Goal: Transaction & Acquisition: Download file/media

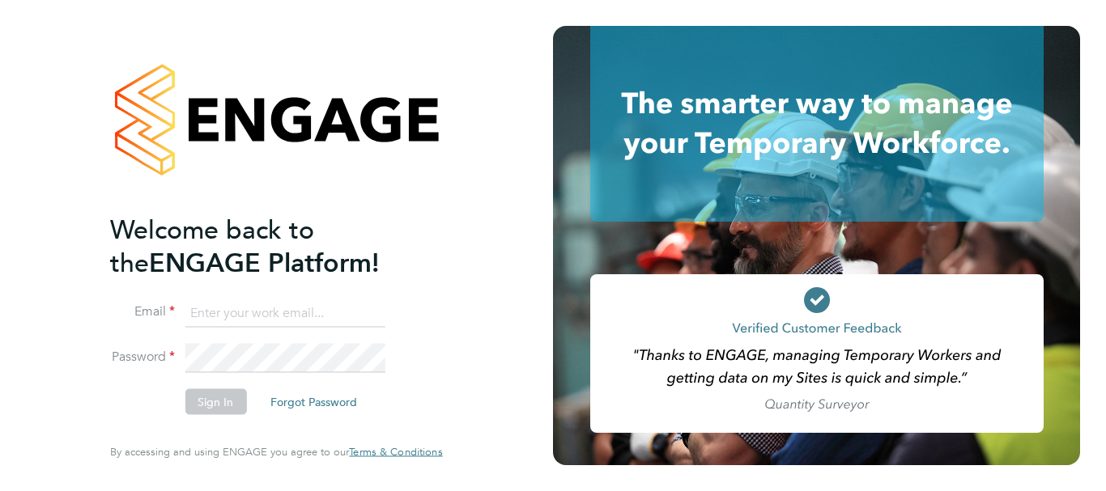
click at [261, 319] on input at bounding box center [285, 313] width 200 height 29
type input "[EMAIL_ADDRESS][PERSON_NAME][DOMAIN_NAME]"
click at [228, 407] on button "Sign In" at bounding box center [216, 402] width 62 height 26
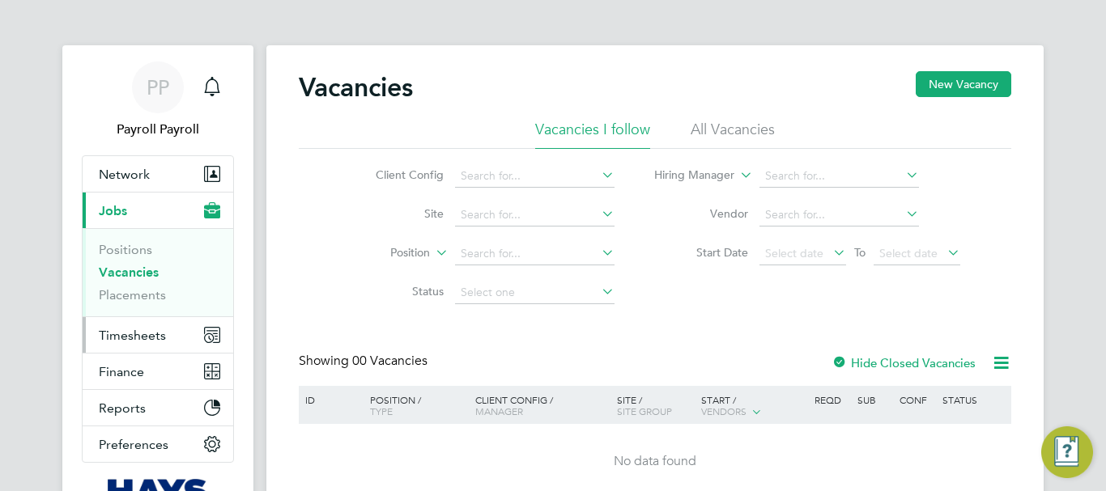
click at [115, 339] on span "Timesheets" at bounding box center [132, 335] width 67 height 15
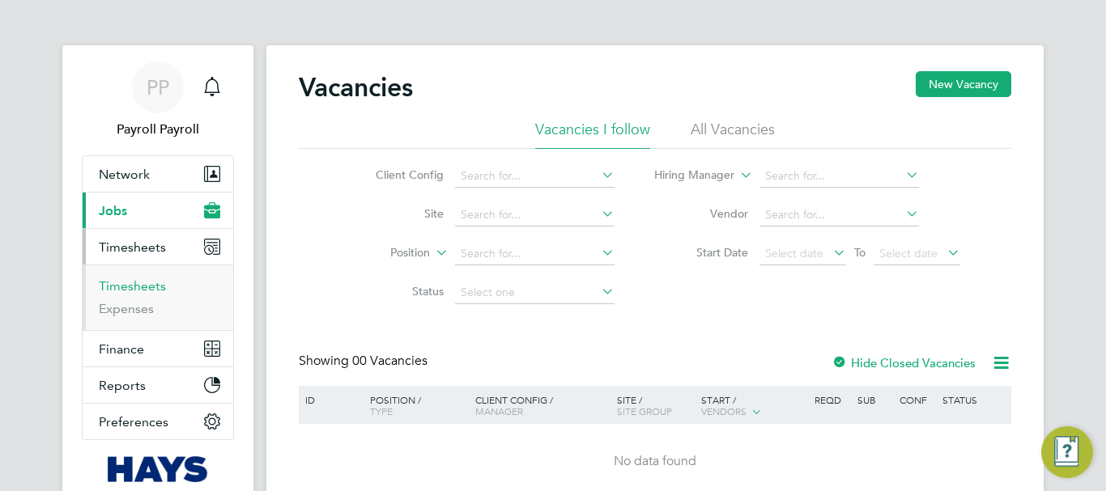
click at [106, 287] on link "Timesheets" at bounding box center [132, 286] width 67 height 15
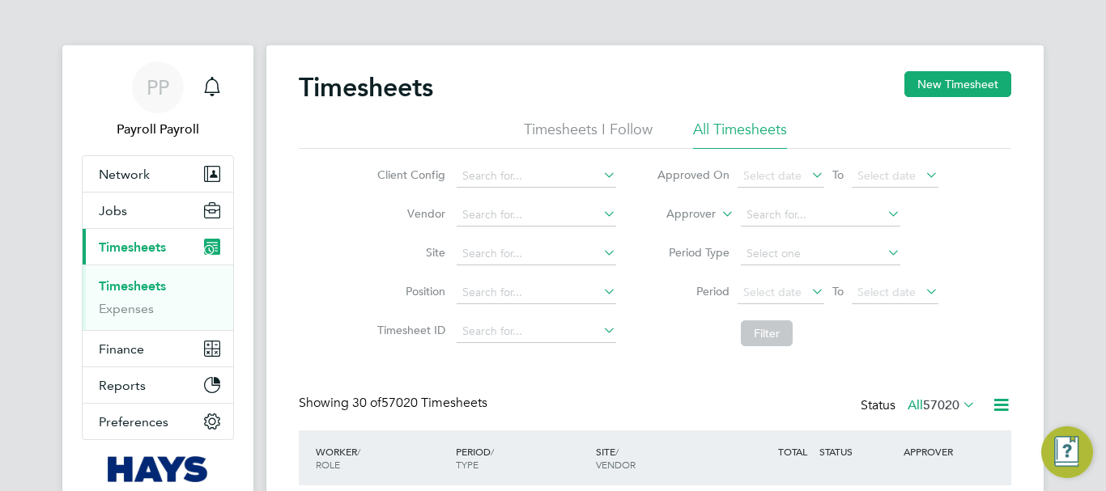
click at [994, 402] on icon at bounding box center [1001, 405] width 20 height 20
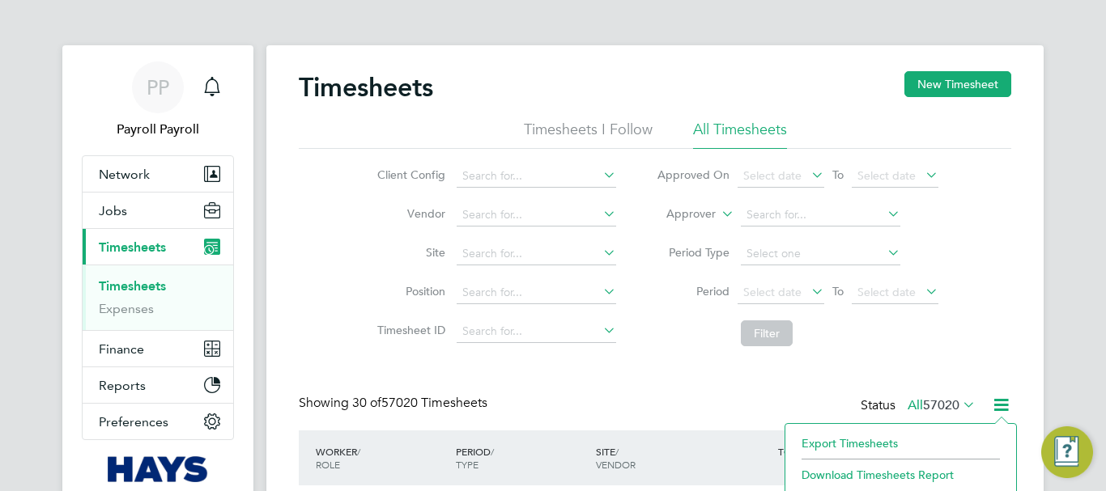
click at [870, 444] on li "Export Timesheets" at bounding box center [900, 443] width 215 height 23
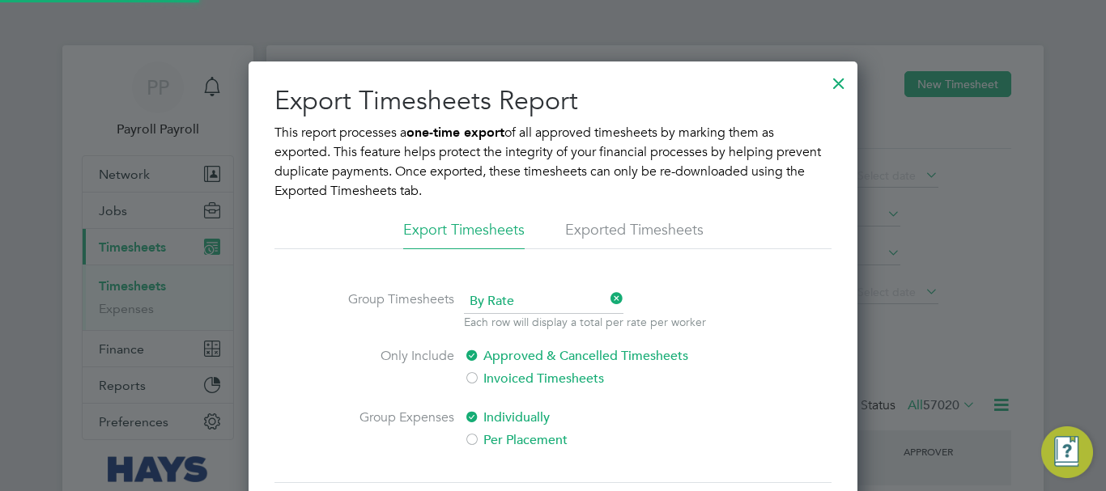
click at [601, 229] on li "Exported Timesheets" at bounding box center [634, 234] width 138 height 29
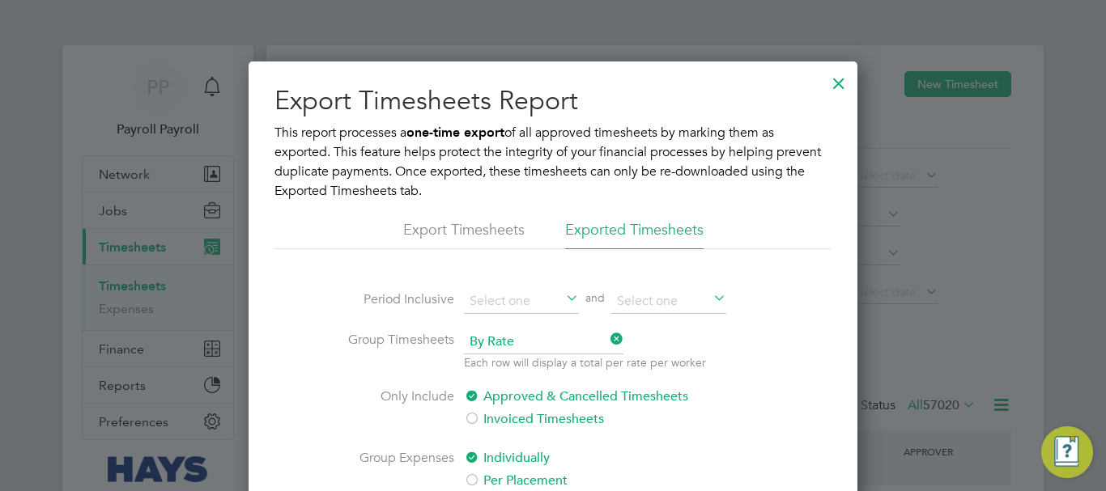
click at [512, 347] on span "By Rate" at bounding box center [543, 342] width 159 height 24
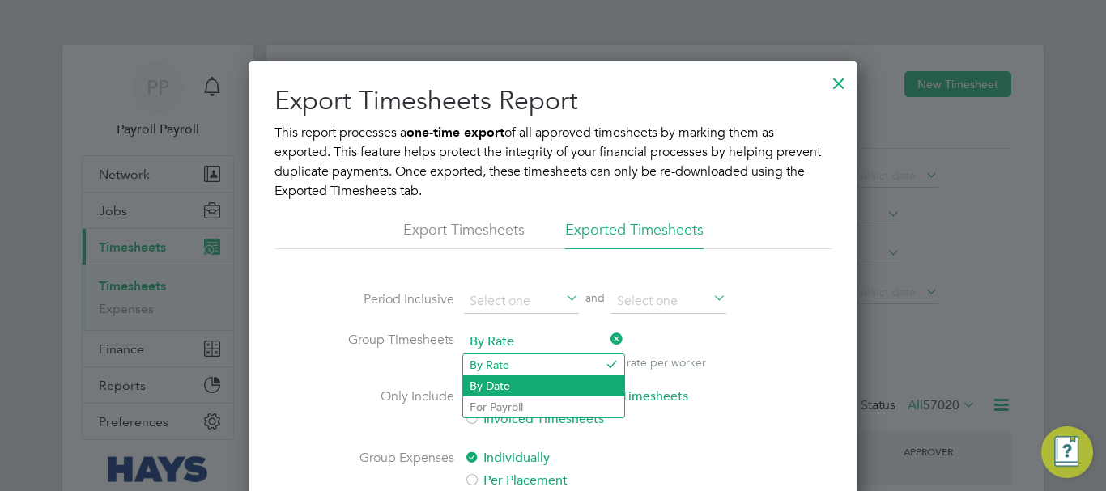
click at [504, 390] on li "By Date" at bounding box center [543, 386] width 161 height 21
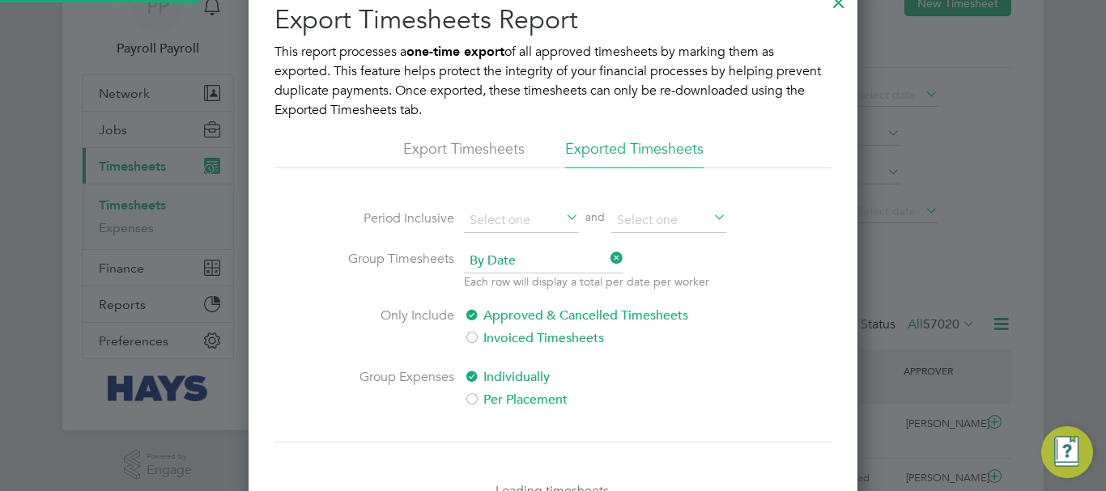
click at [473, 397] on div at bounding box center [472, 401] width 16 height 16
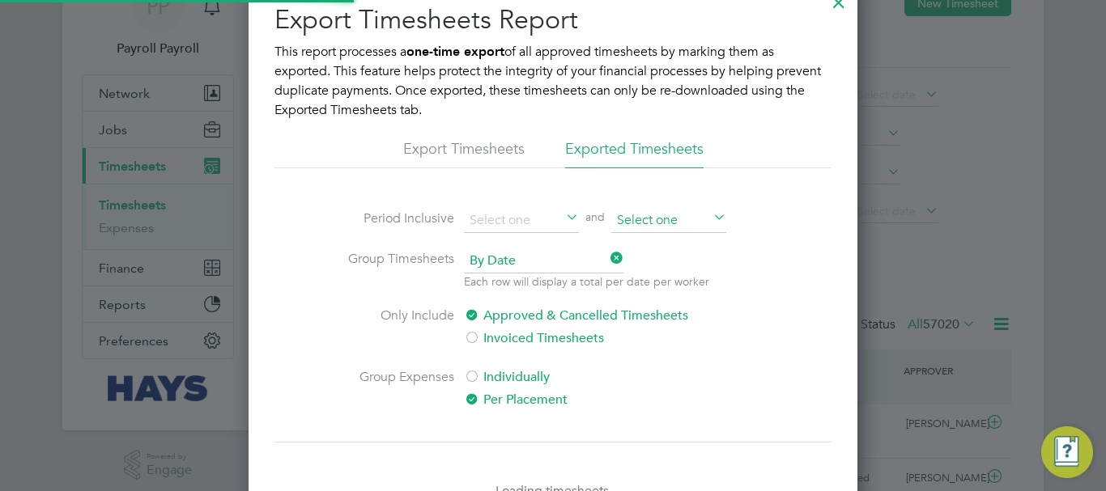
click at [657, 223] on input at bounding box center [668, 221] width 115 height 24
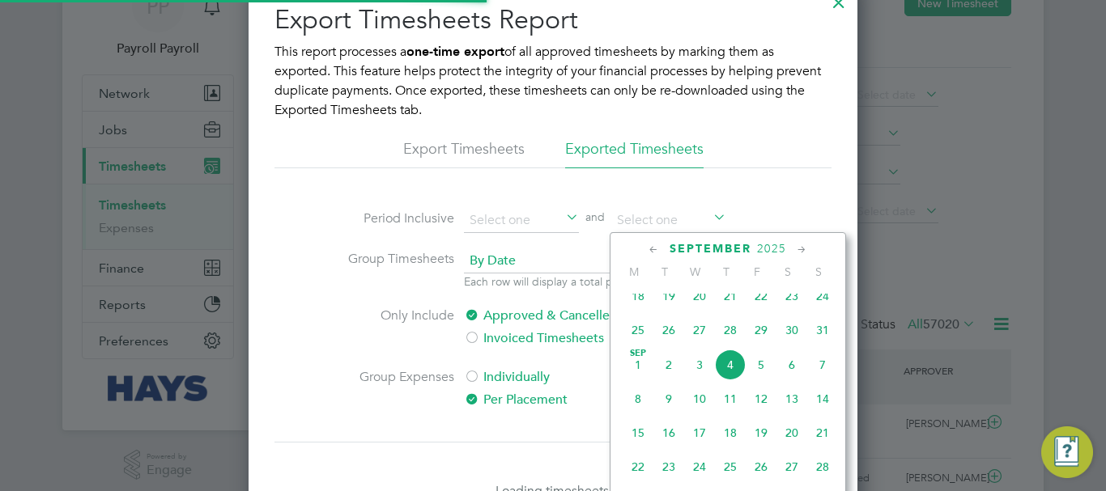
click at [820, 336] on span "31" at bounding box center [822, 330] width 31 height 31
type input "31 Aug 2025"
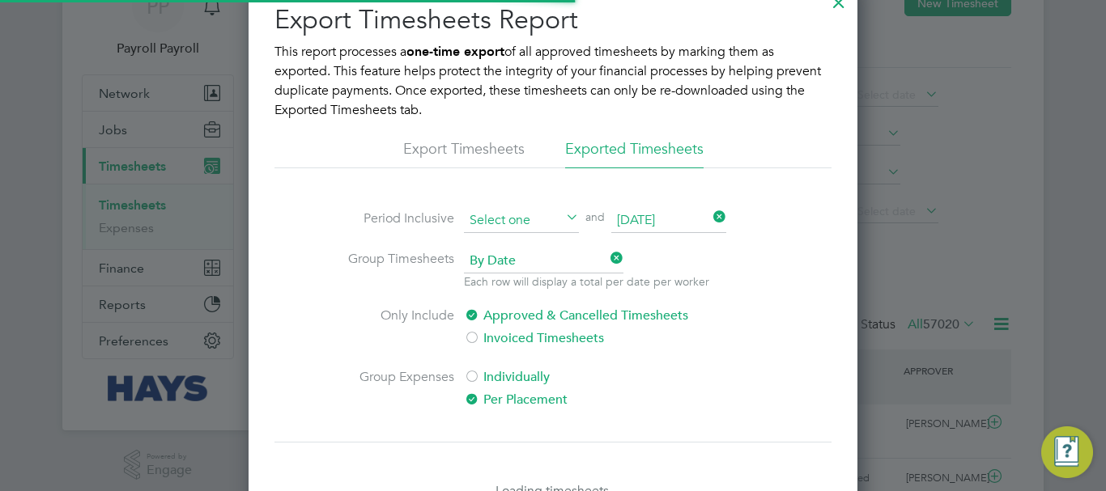
click at [508, 226] on input at bounding box center [521, 221] width 115 height 24
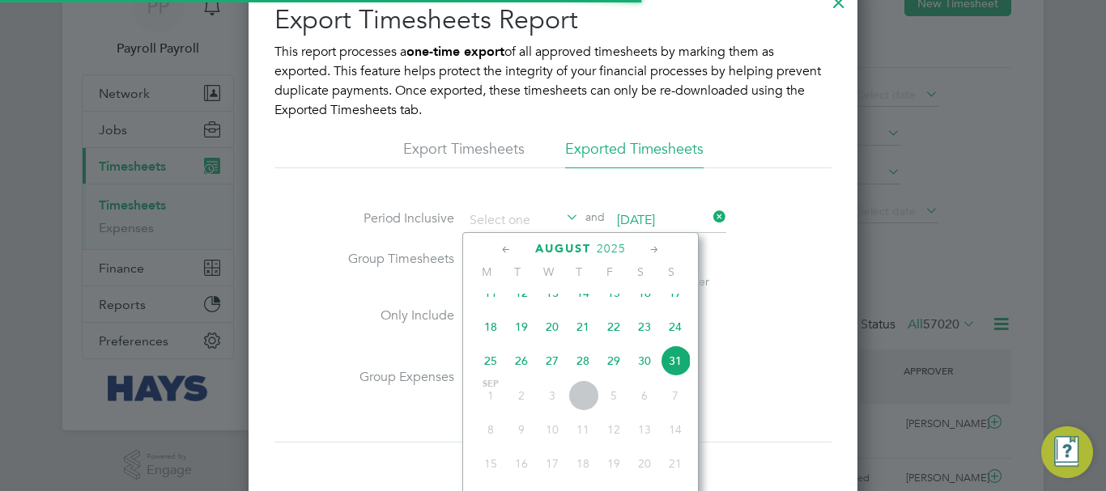
click at [488, 342] on span "18" at bounding box center [490, 327] width 31 height 31
type input "18 Aug 2025"
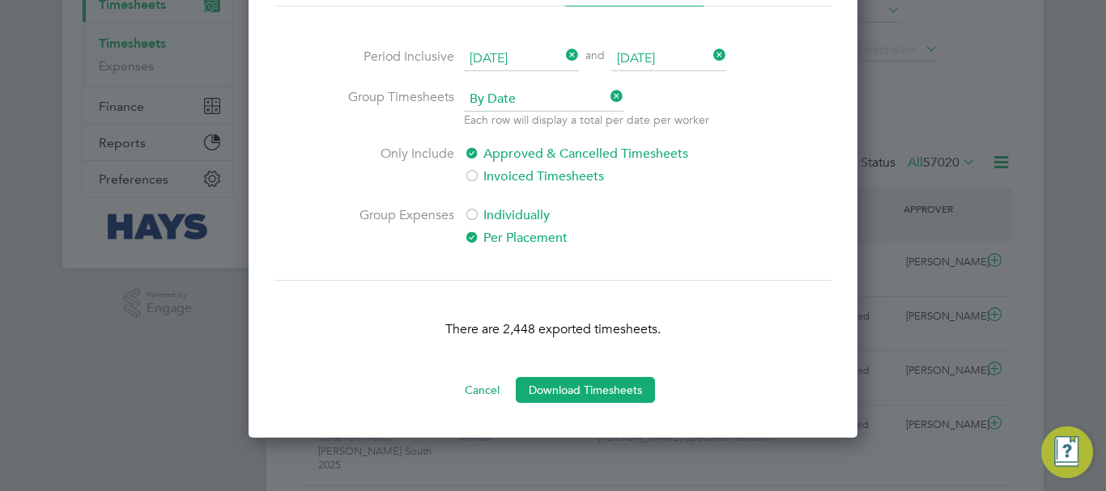
click at [663, 241] on label "Per Placement" at bounding box center [599, 237] width 271 height 19
click at [575, 390] on button "Download Timesheets" at bounding box center [585, 390] width 139 height 26
click at [1095, 87] on div at bounding box center [553, 245] width 1106 height 491
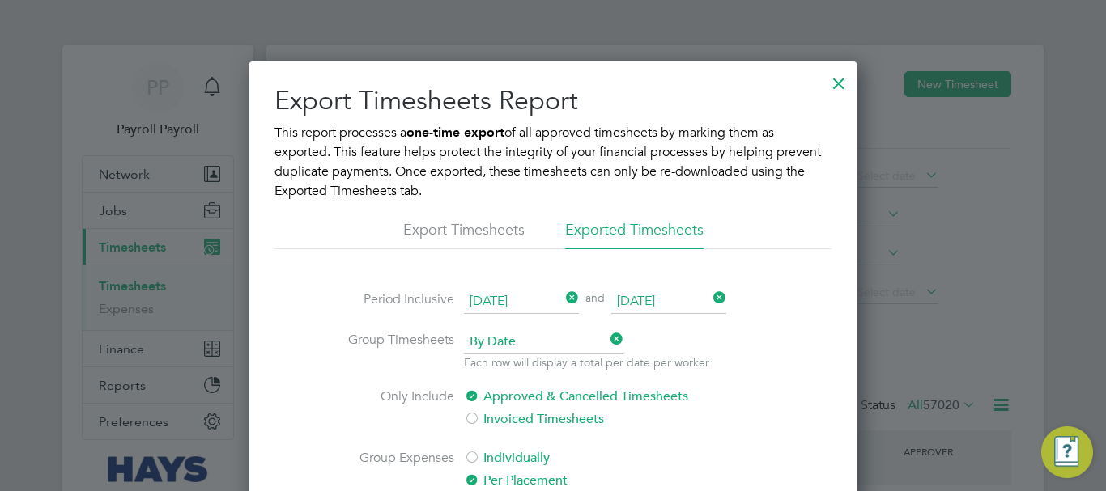
click at [843, 87] on div at bounding box center [838, 79] width 29 height 29
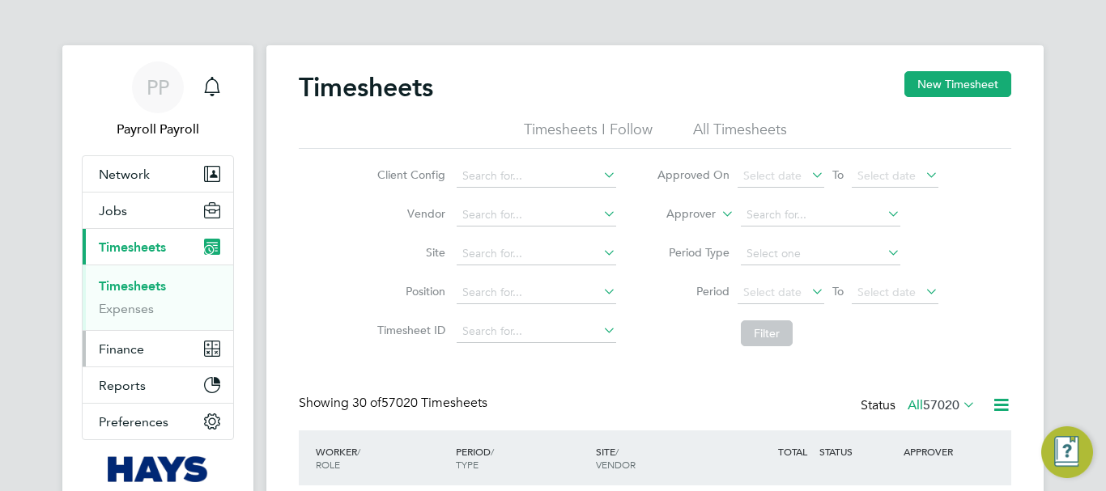
scroll to position [41, 141]
click at [112, 352] on span "Finance" at bounding box center [121, 349] width 45 height 15
click at [124, 350] on span "Finance" at bounding box center [121, 349] width 45 height 15
click at [115, 347] on span "Finance" at bounding box center [121, 349] width 45 height 15
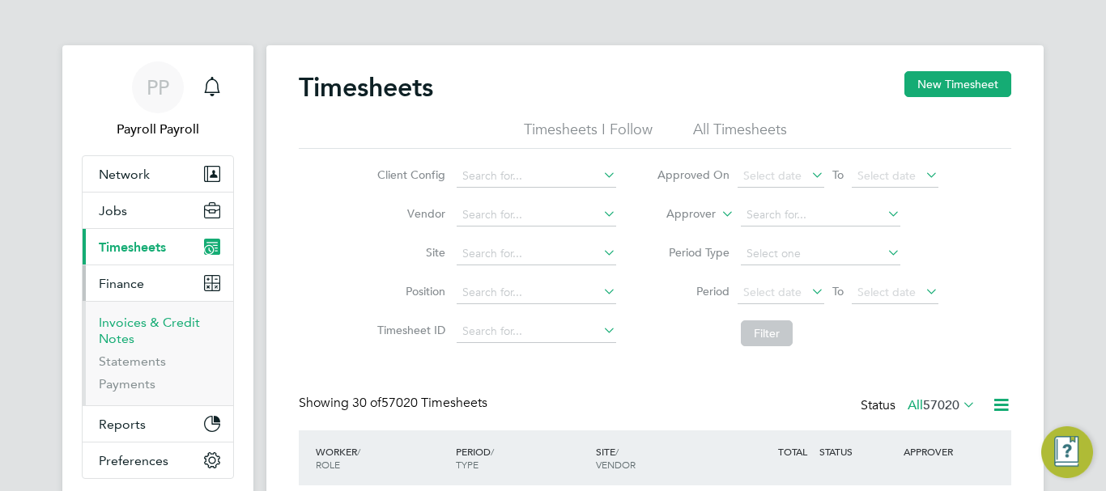
click at [115, 343] on link "Invoices & Credit Notes" at bounding box center [149, 331] width 101 height 32
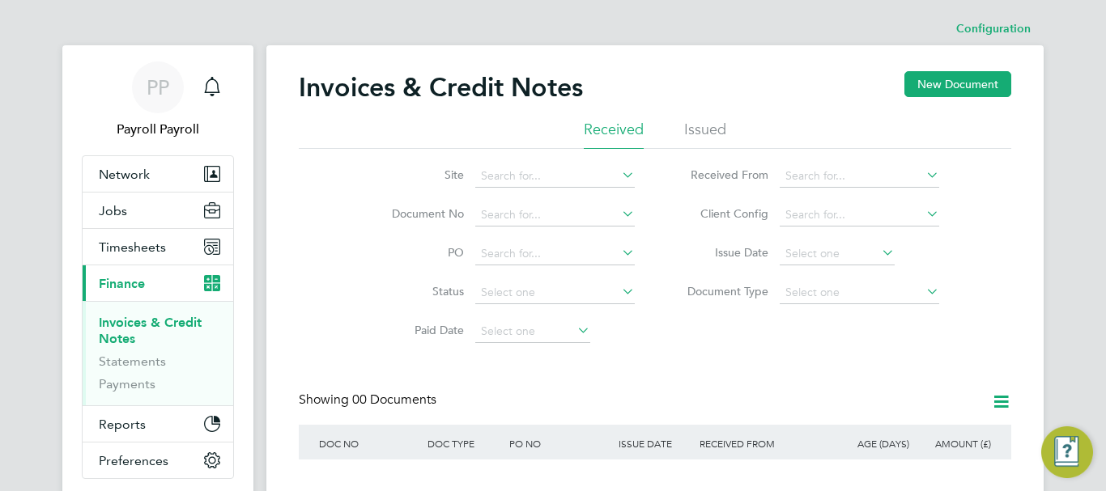
click at [712, 131] on li "Issued" at bounding box center [705, 134] width 42 height 29
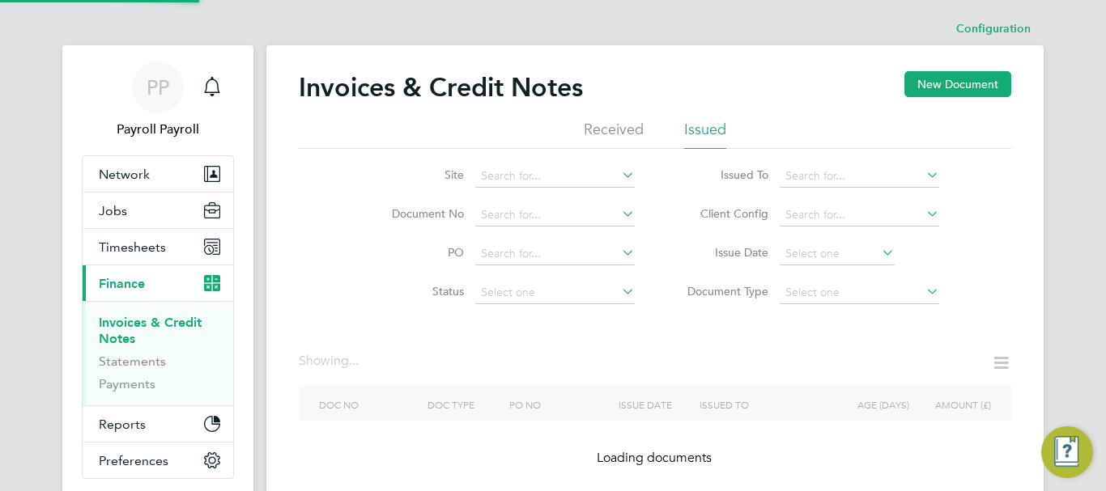
click at [923, 172] on icon at bounding box center [923, 175] width 0 height 23
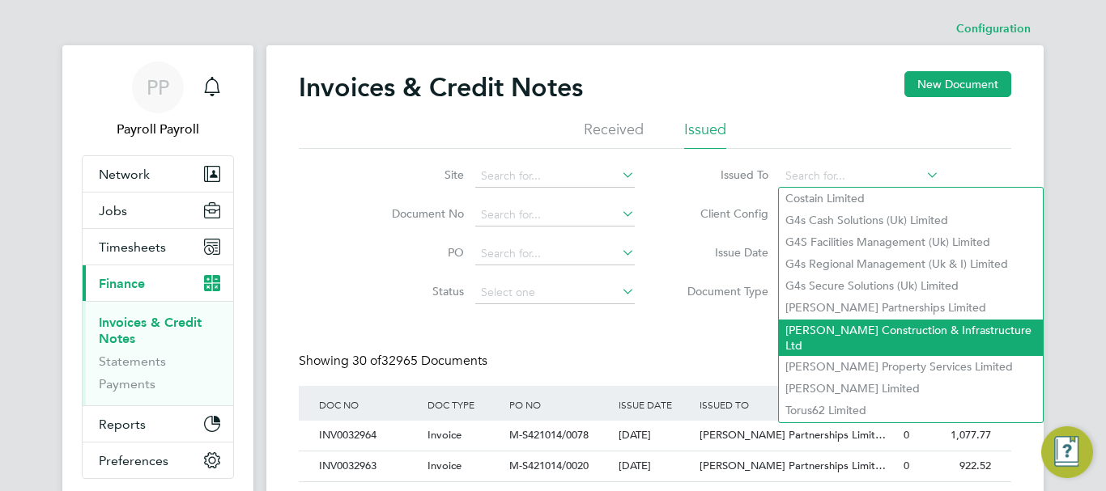
click at [922, 328] on li "Morgan Sindall Construction & Infrastructure Ltd" at bounding box center [911, 338] width 264 height 36
type input "Morgan Sindall Construction & Infrastructure Ltd"
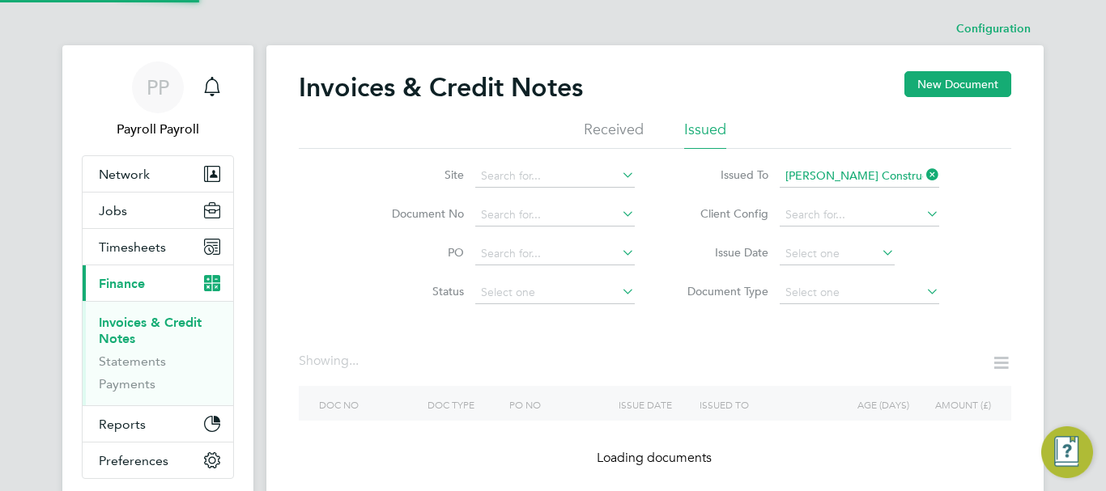
click at [923, 215] on icon at bounding box center [923, 213] width 0 height 23
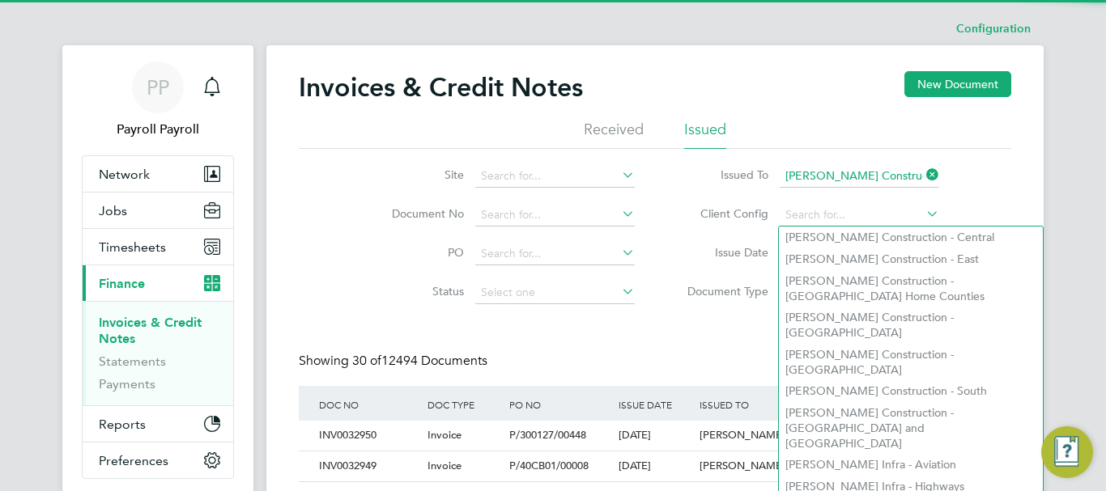
click at [1010, 202] on div "Site Document No PO Status Paid Date Issued To Morgan Sindall Construction & In…" at bounding box center [655, 231] width 712 height 164
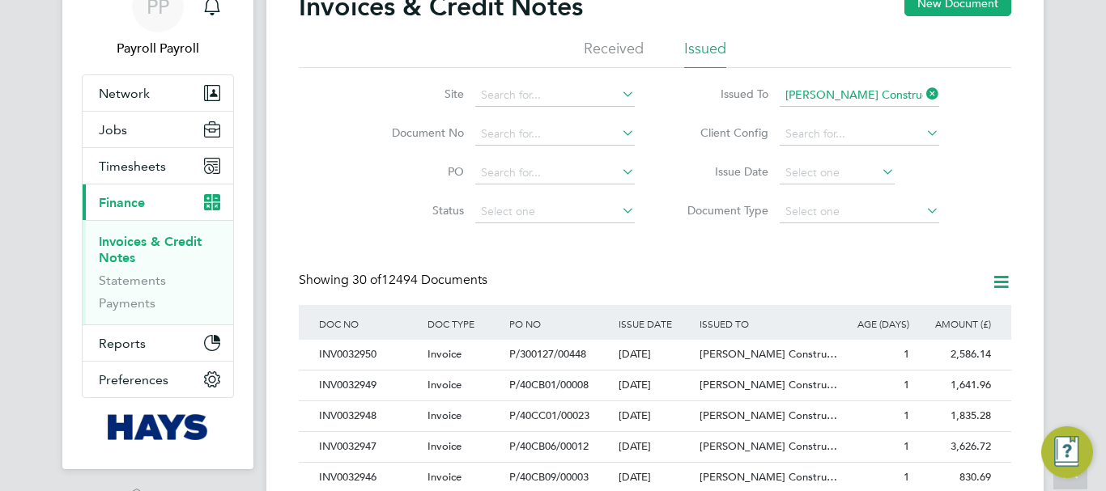
click at [1002, 283] on icon at bounding box center [1001, 282] width 20 height 20
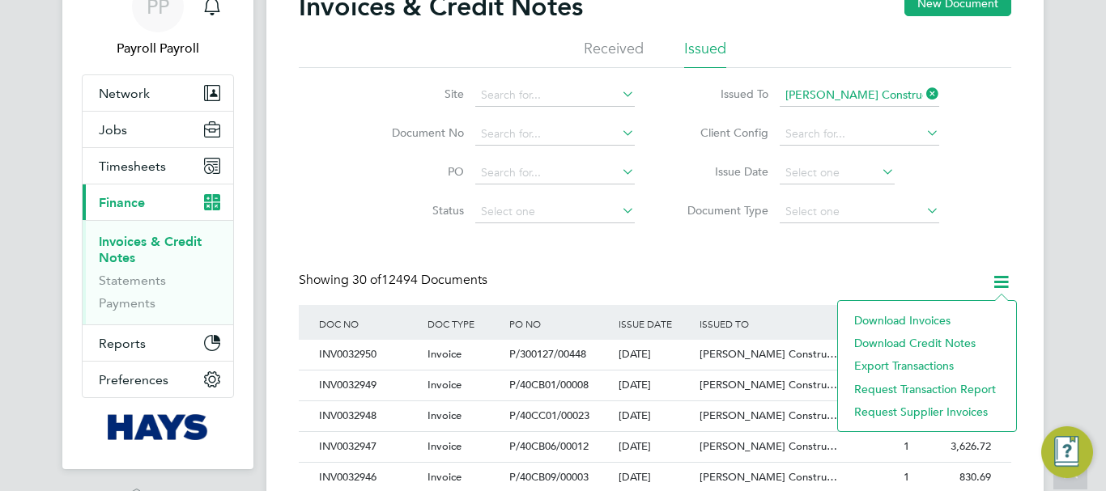
click at [948, 321] on li "Download invoices" at bounding box center [927, 320] width 162 height 23
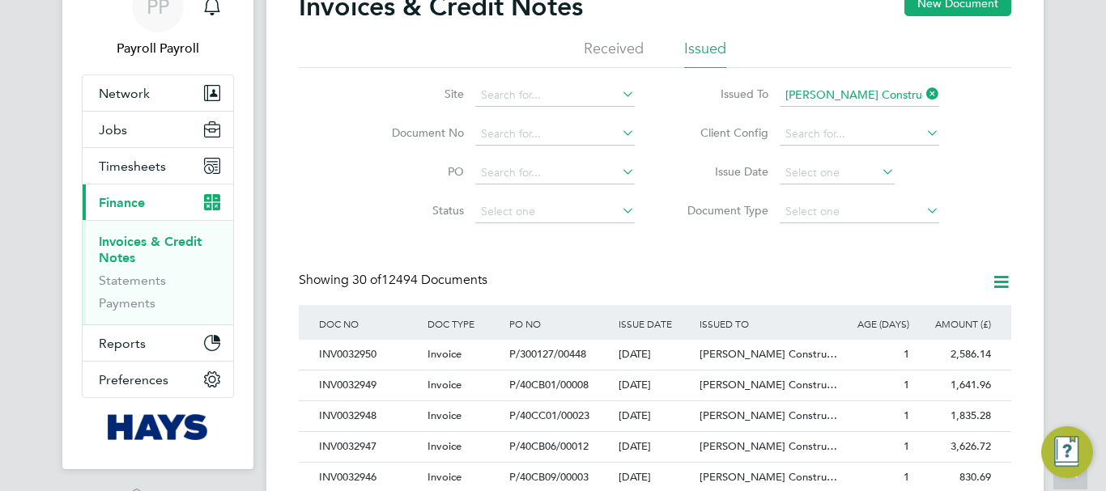
click at [1009, 286] on icon at bounding box center [1001, 282] width 20 height 20
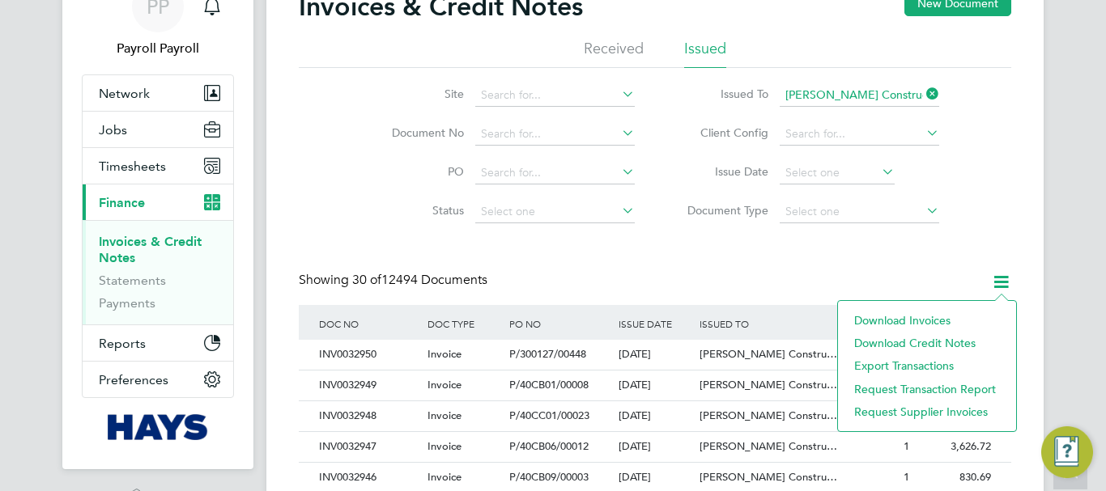
click at [941, 344] on li "Download credit notes" at bounding box center [927, 343] width 162 height 23
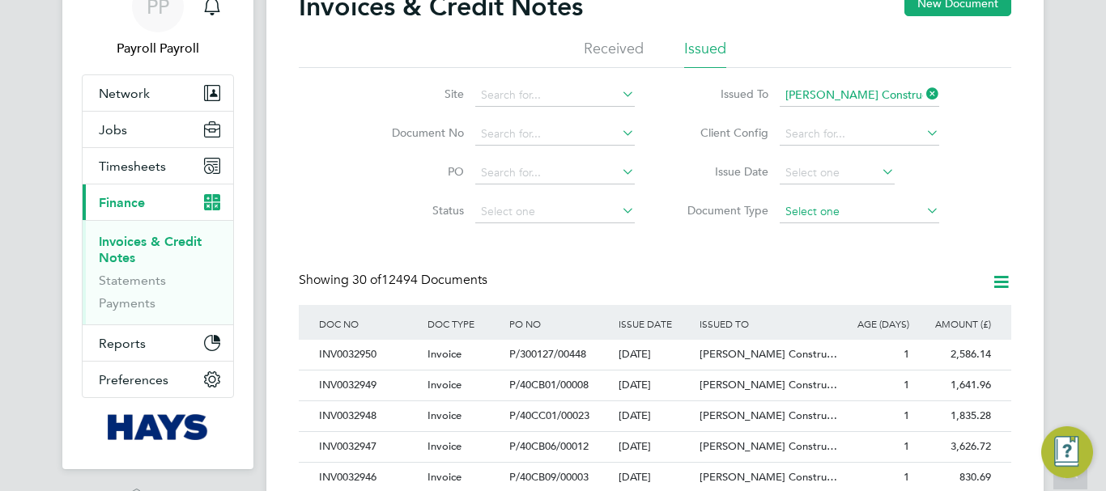
click at [802, 215] on input at bounding box center [859, 212] width 159 height 23
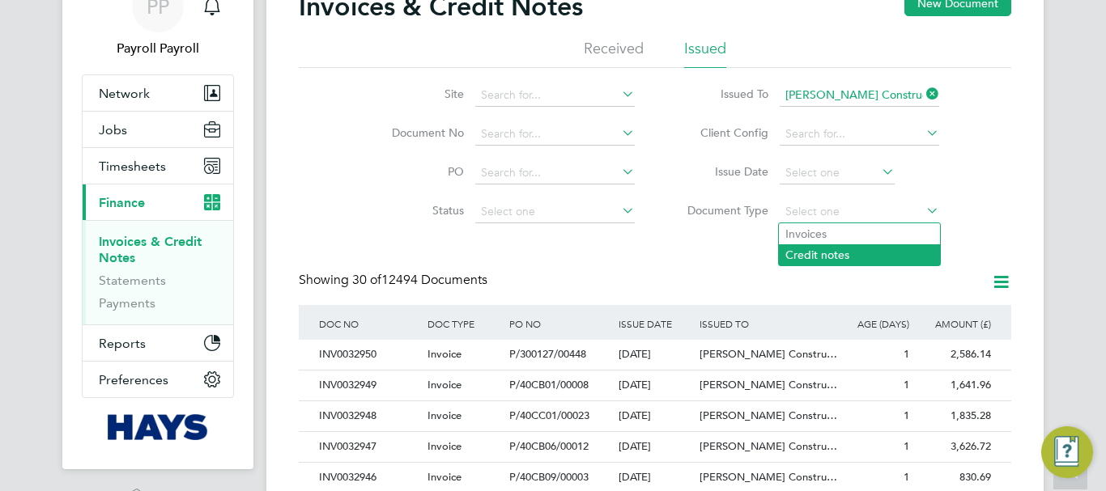
click at [793, 252] on li "Credit notes" at bounding box center [859, 255] width 161 height 21
type input "Credit notes"
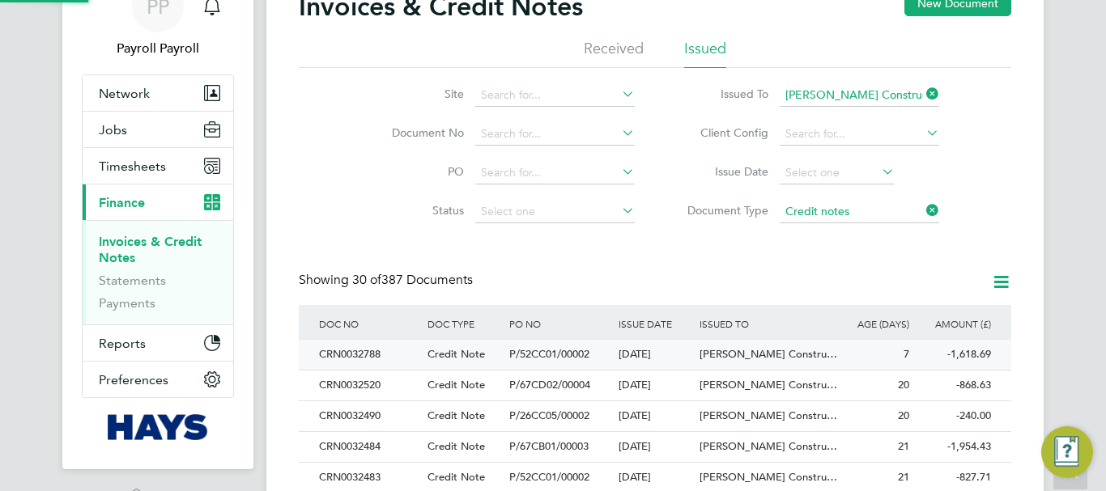
scroll to position [31, 110]
click at [360, 358] on div "CRN0032788" at bounding box center [369, 355] width 108 height 30
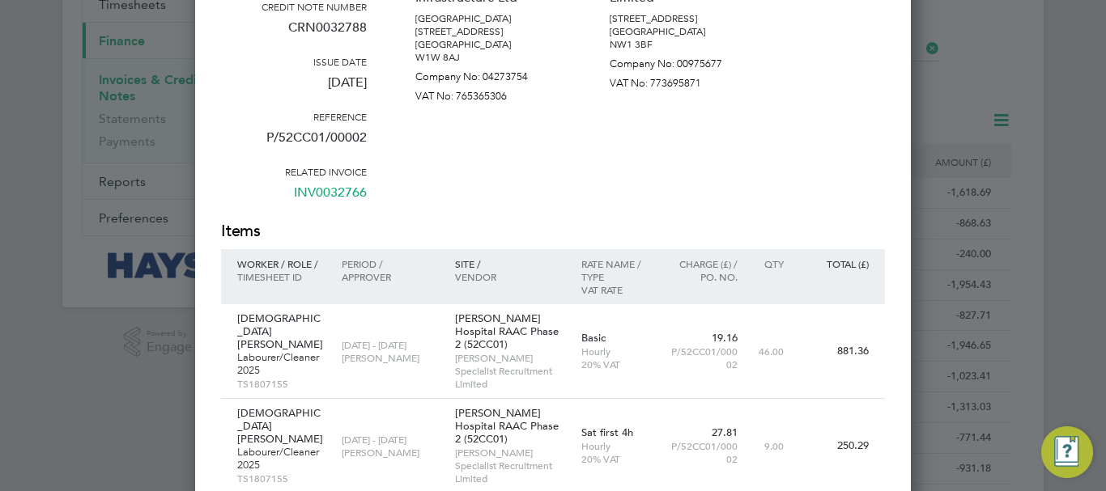
scroll to position [81, 0]
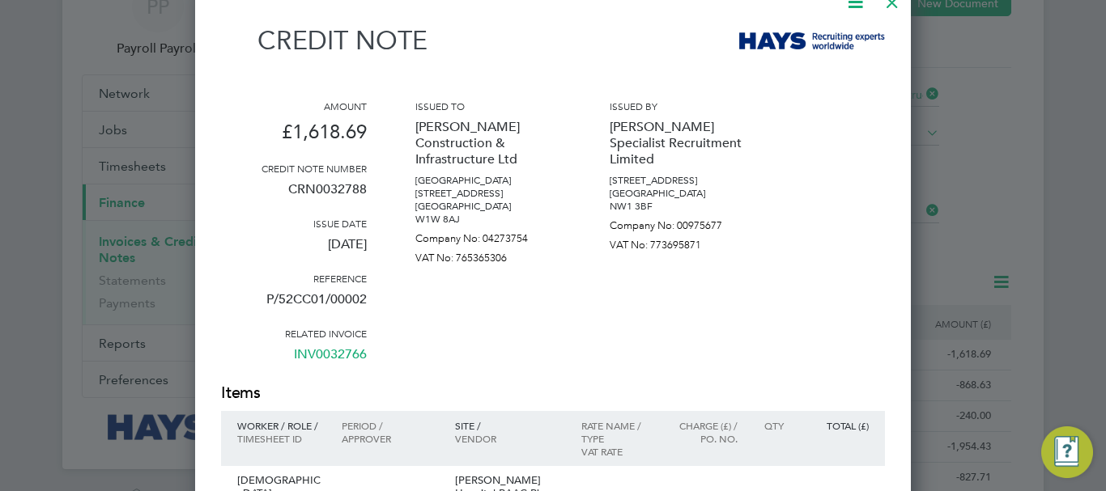
click at [315, 193] on p "CRN0032788" at bounding box center [294, 196] width 146 height 42
copy p "CRN0032788"
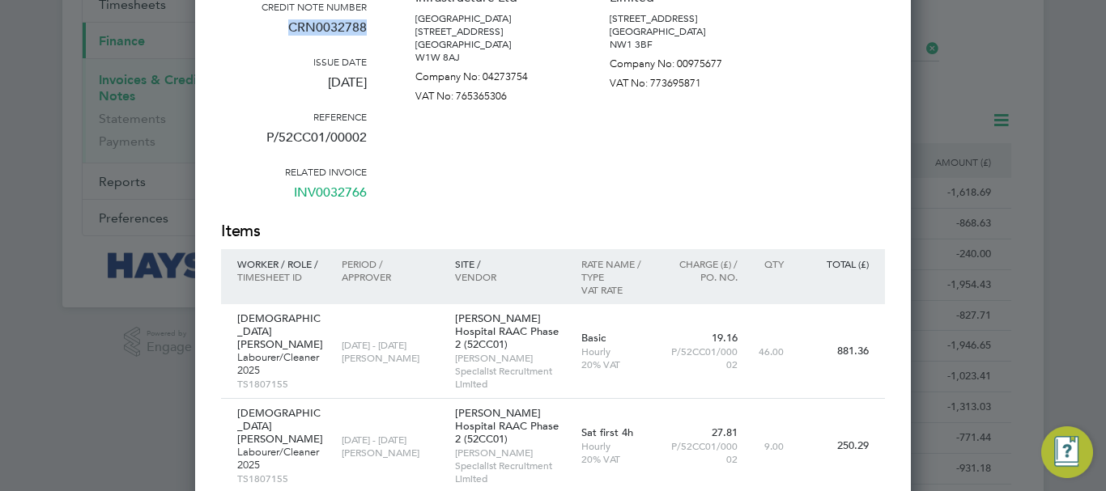
scroll to position [324, 0]
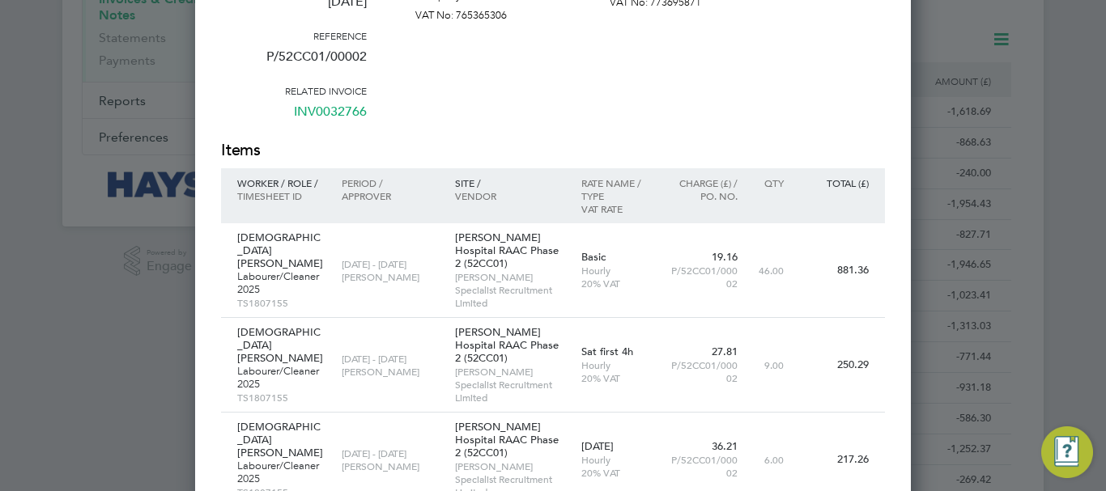
click at [306, 111] on link "INV0032766" at bounding box center [330, 118] width 73 height 42
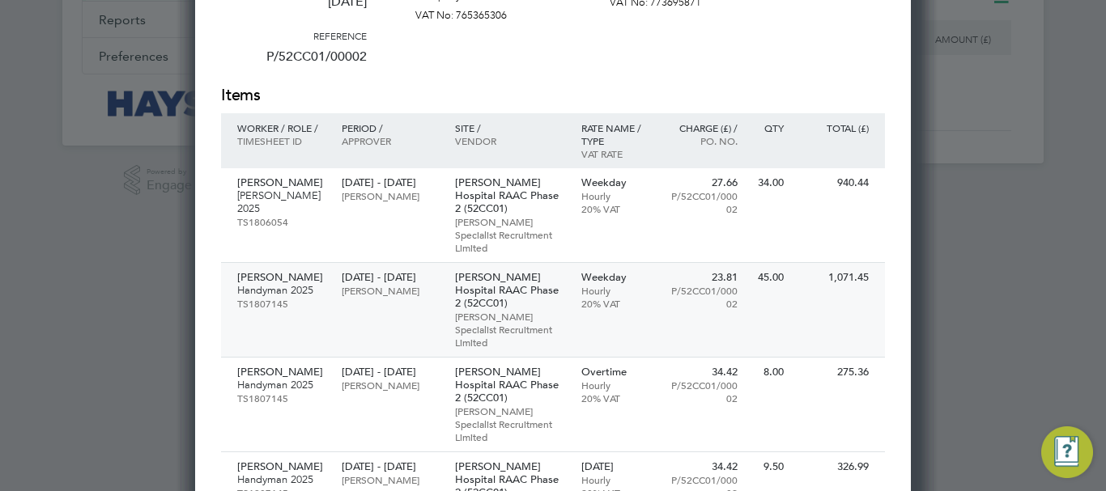
scroll to position [243, 0]
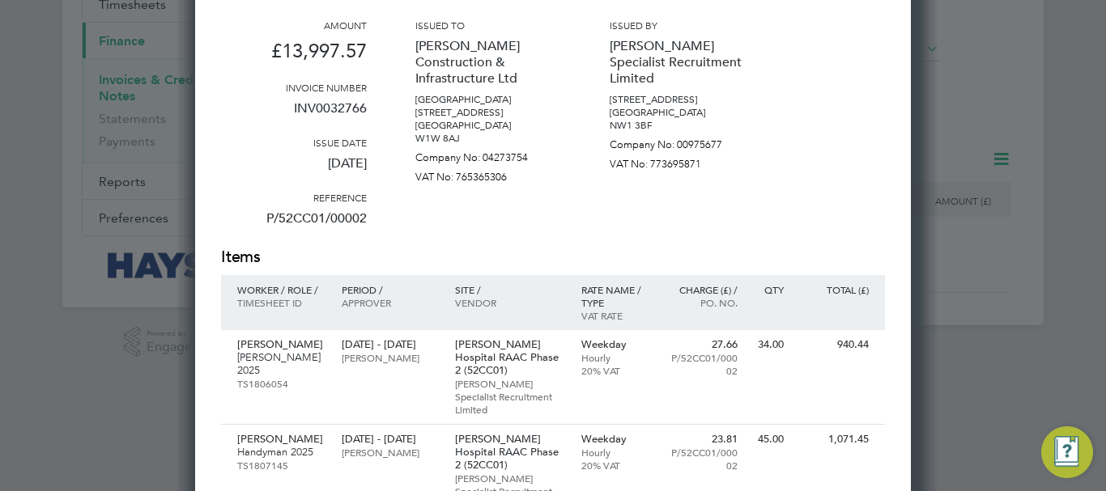
click at [325, 108] on p "INV0032766" at bounding box center [294, 115] width 146 height 42
copy p "INV0032766"
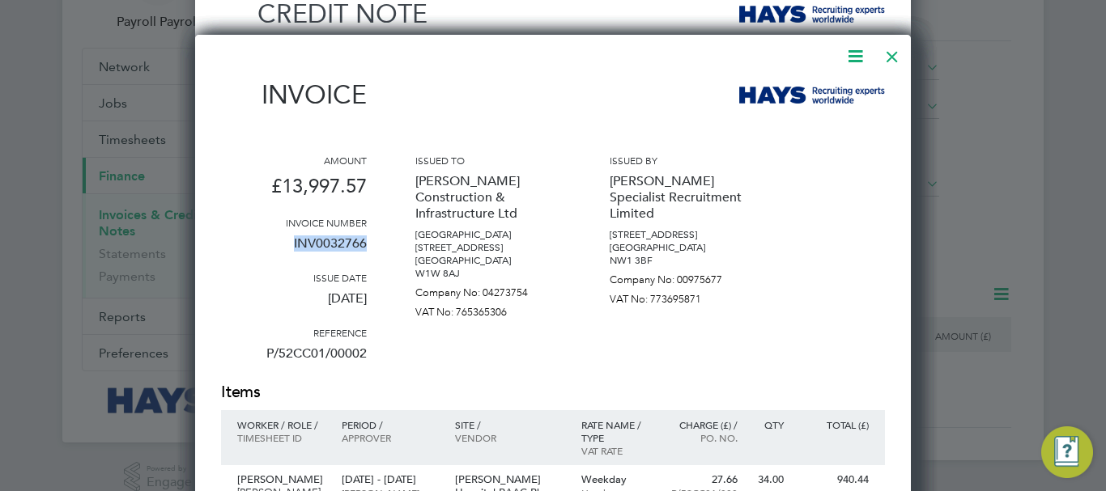
scroll to position [0, 0]
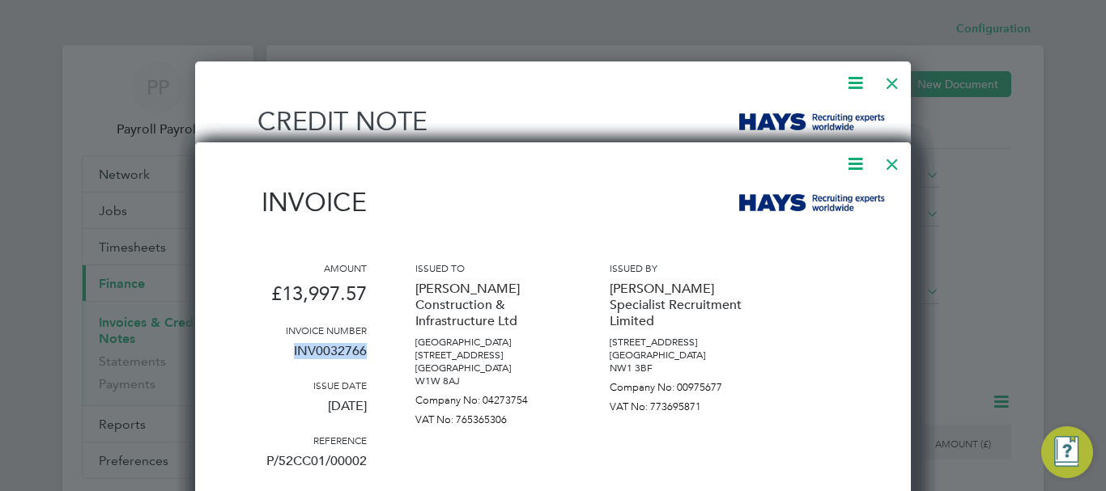
click at [857, 162] on icon at bounding box center [855, 164] width 20 height 20
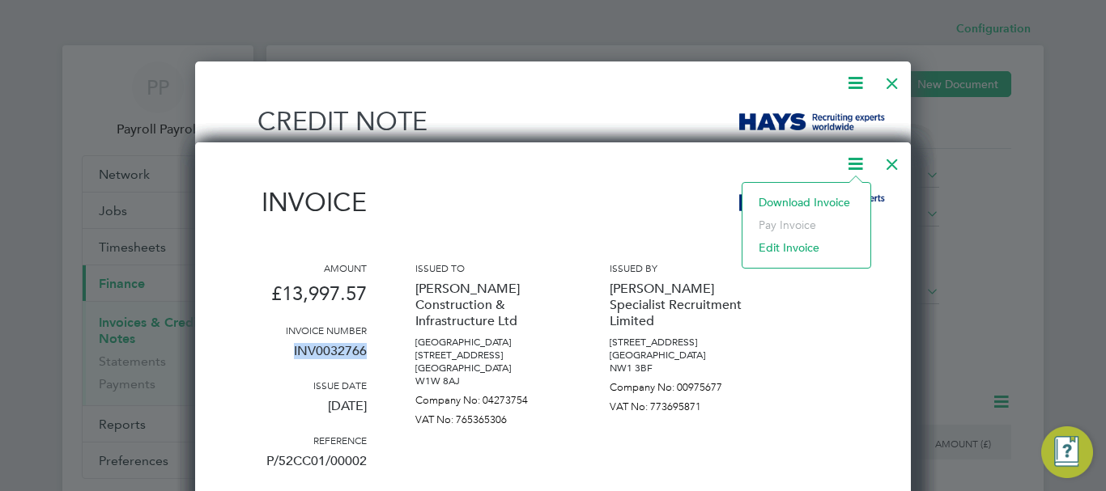
click at [822, 200] on li "Download Invoice" at bounding box center [807, 202] width 112 height 23
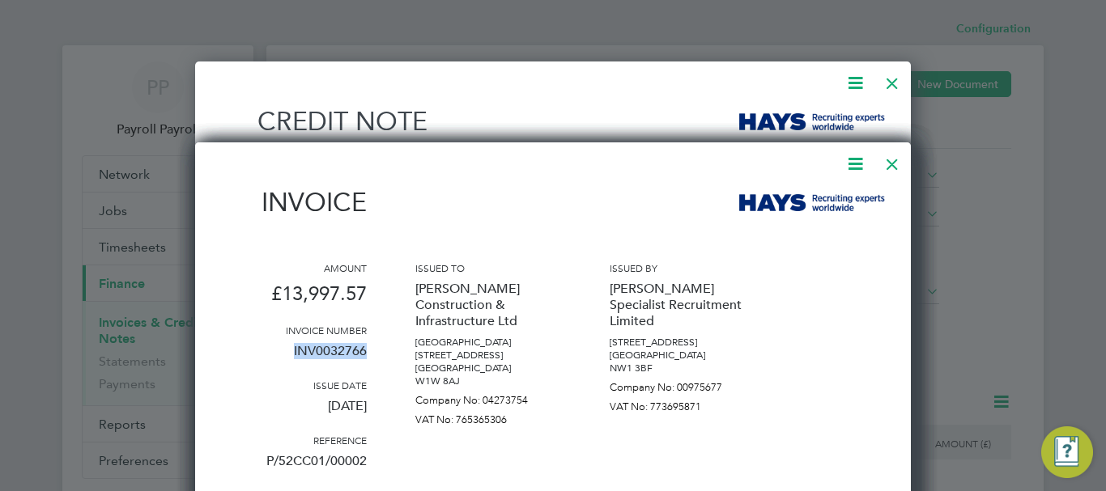
click at [890, 166] on div at bounding box center [892, 160] width 29 height 29
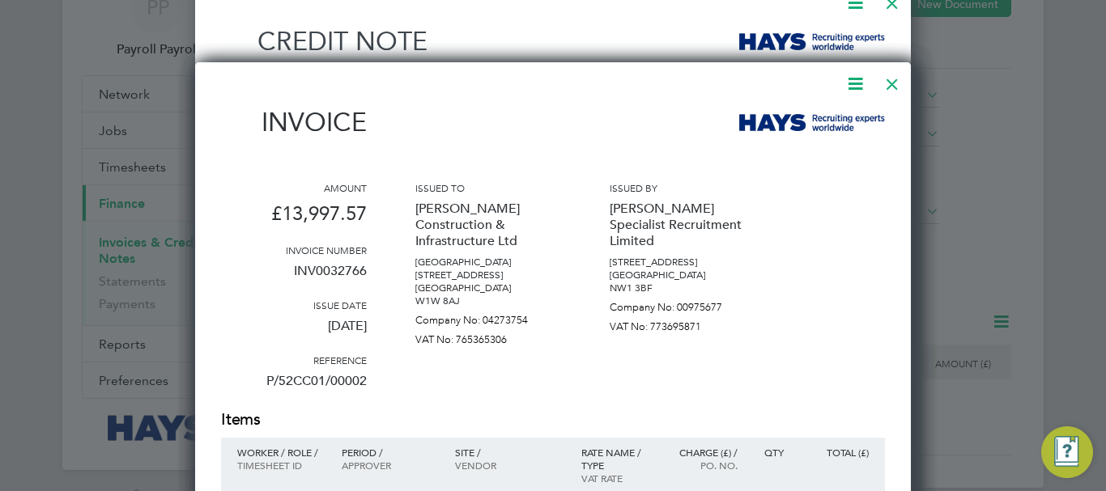
scroll to position [81, 0]
click at [890, 88] on div at bounding box center [892, 79] width 29 height 29
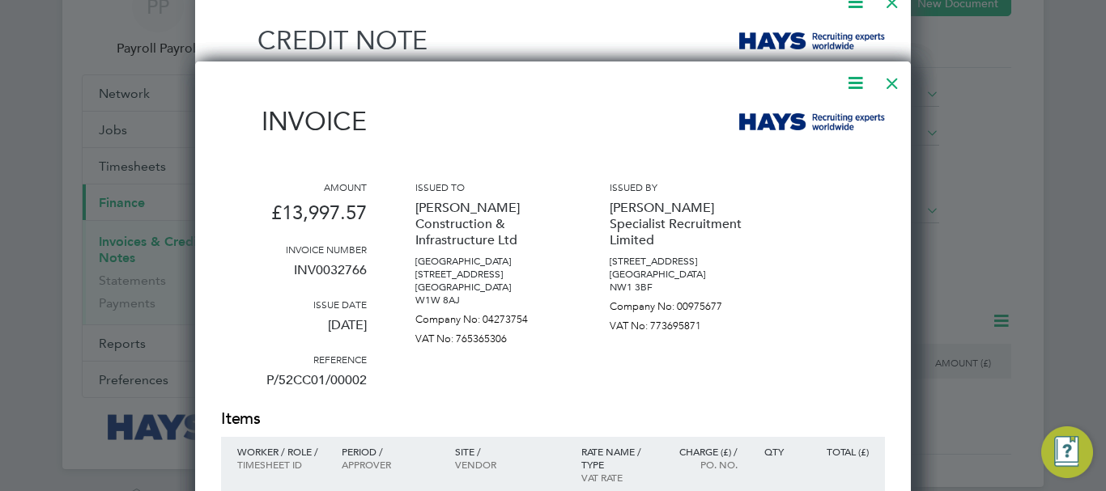
click at [1080, 94] on div at bounding box center [553, 245] width 1106 height 491
click at [887, 86] on div at bounding box center [892, 79] width 29 height 29
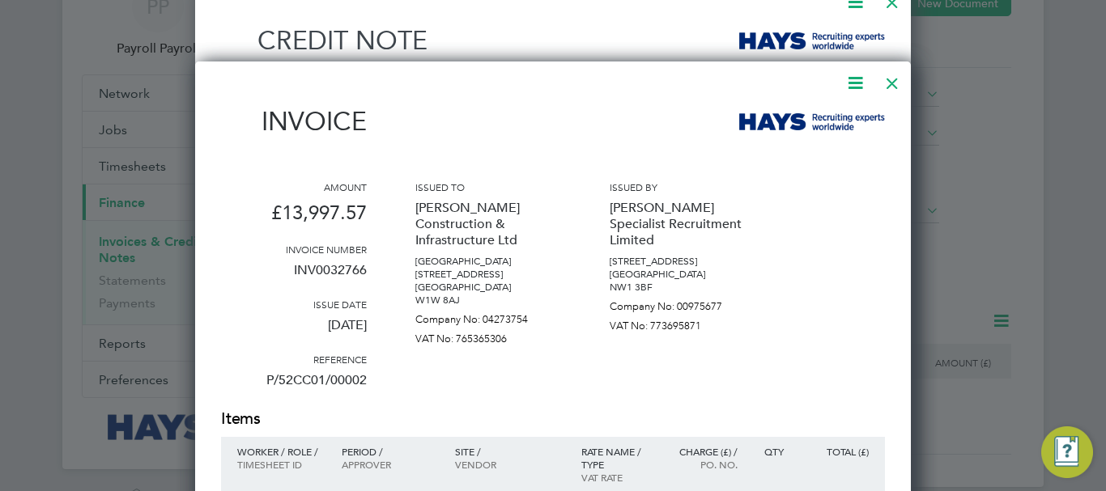
click at [887, 86] on div at bounding box center [892, 79] width 29 height 29
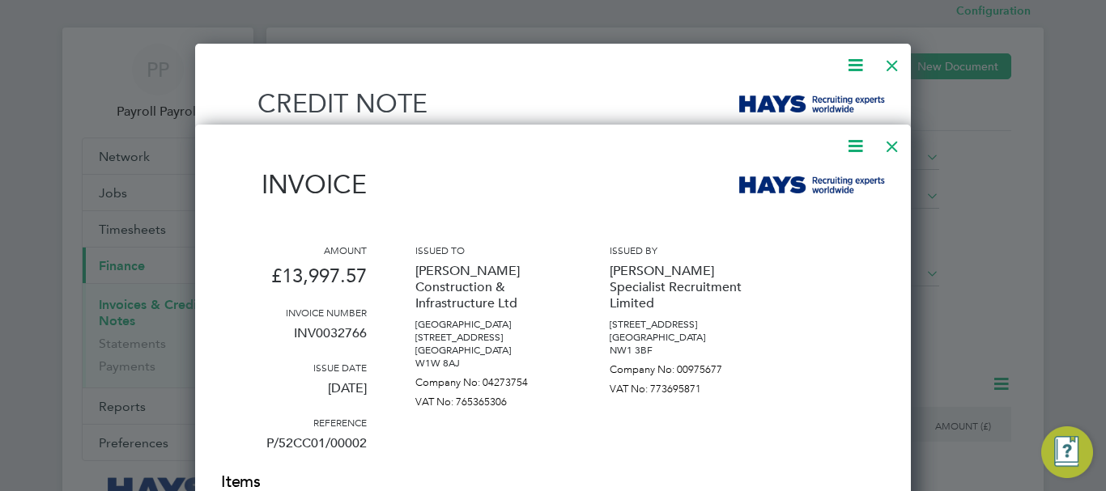
scroll to position [0, 0]
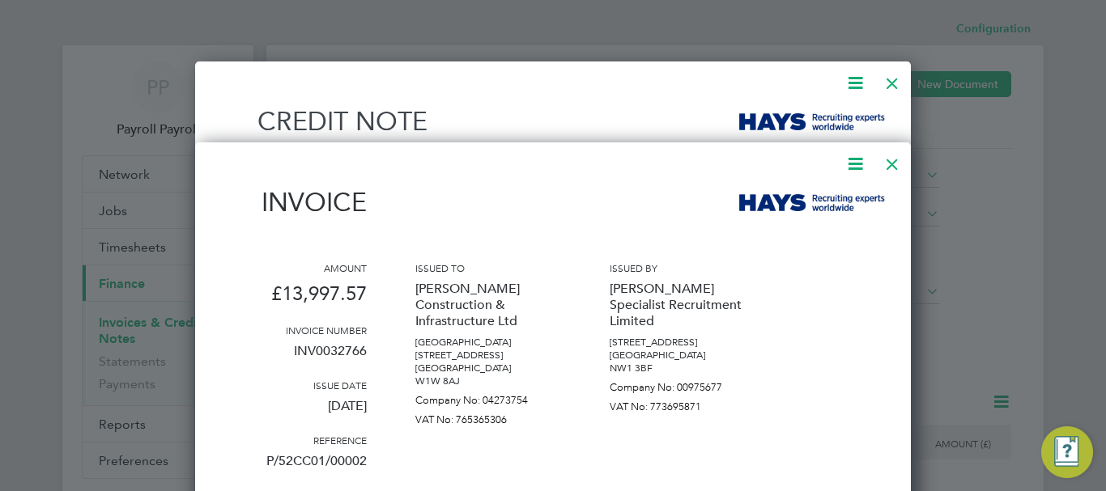
click at [580, 168] on div at bounding box center [543, 164] width 644 height 20
click at [661, 87] on div at bounding box center [543, 83] width 644 height 20
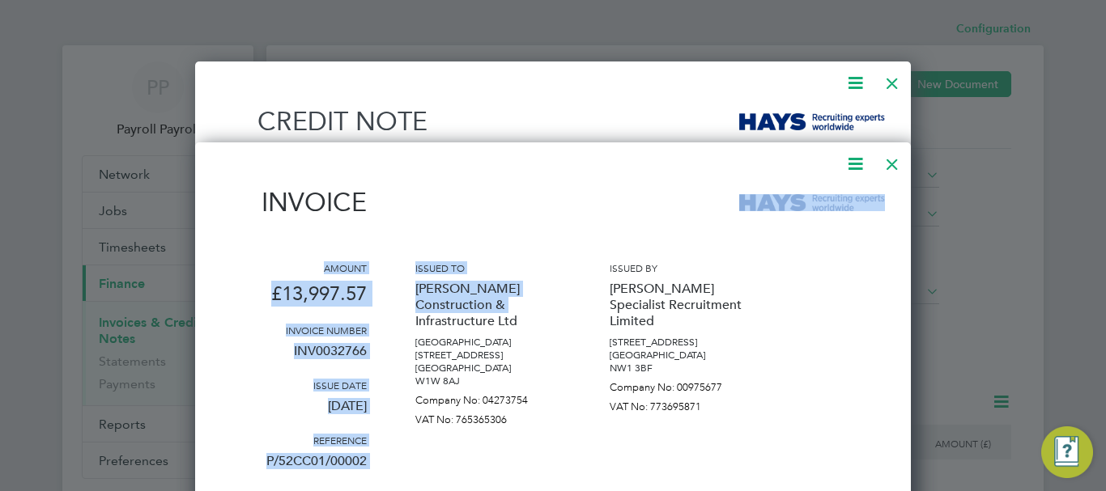
drag, startPoint x: 534, startPoint y: 192, endPoint x: 507, endPoint y: 304, distance: 115.7
click at [892, 167] on div at bounding box center [892, 160] width 29 height 29
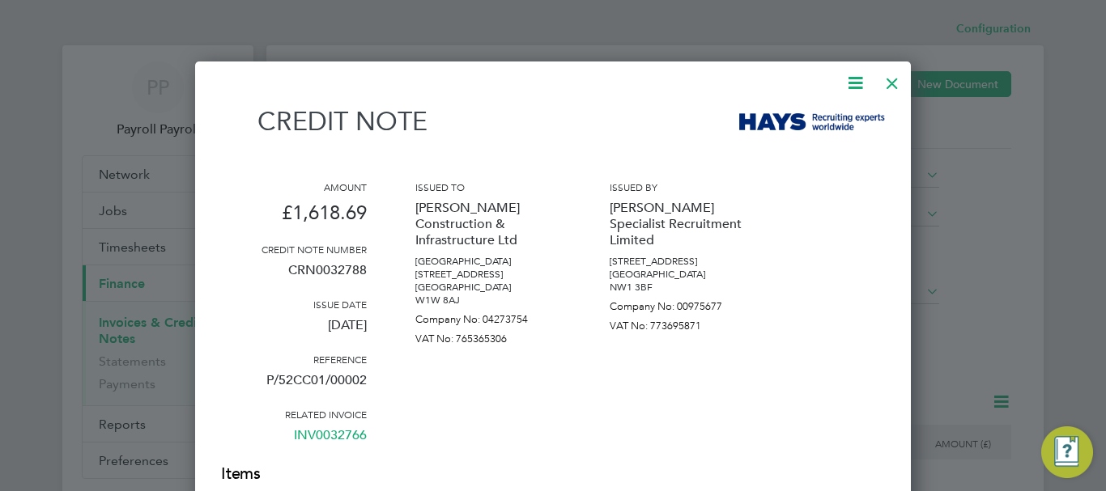
click at [894, 87] on div at bounding box center [892, 79] width 29 height 29
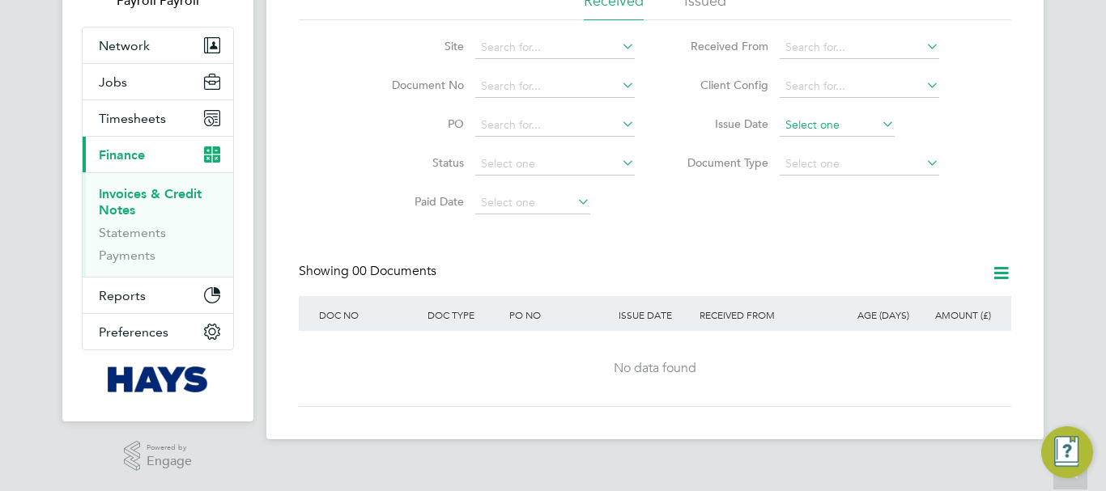
scroll to position [48, 0]
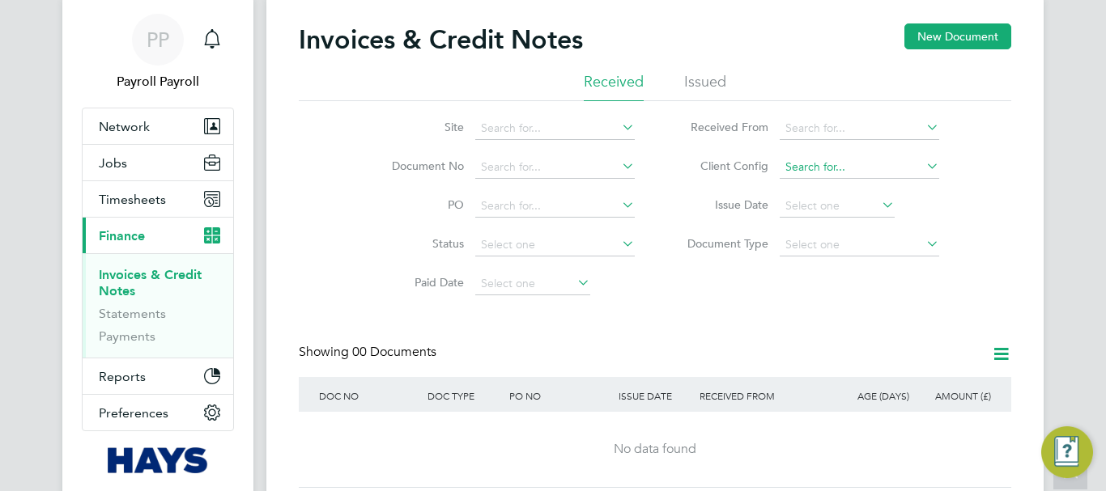
click at [847, 166] on input at bounding box center [859, 167] width 159 height 23
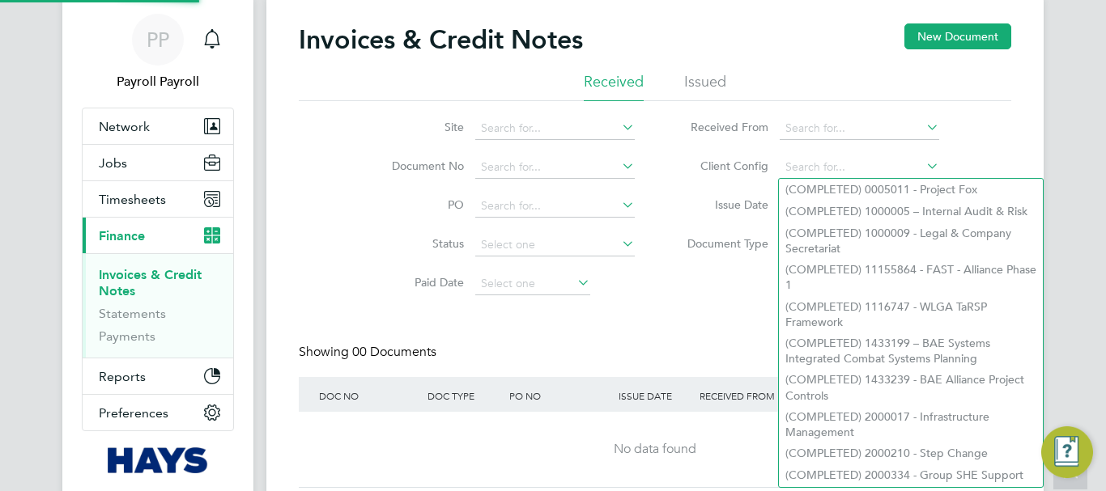
click at [711, 78] on li "Issued" at bounding box center [705, 86] width 42 height 29
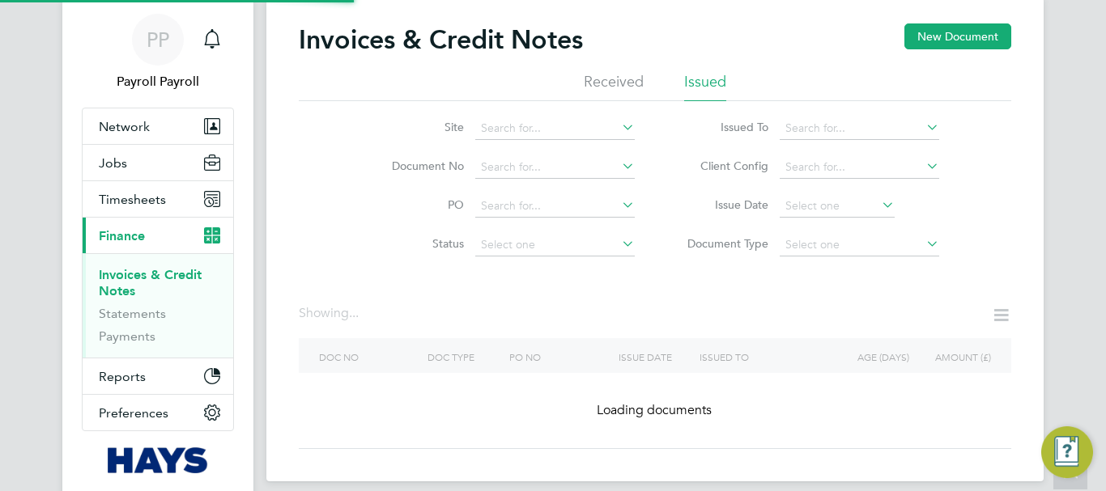
click at [923, 125] on icon at bounding box center [923, 127] width 0 height 23
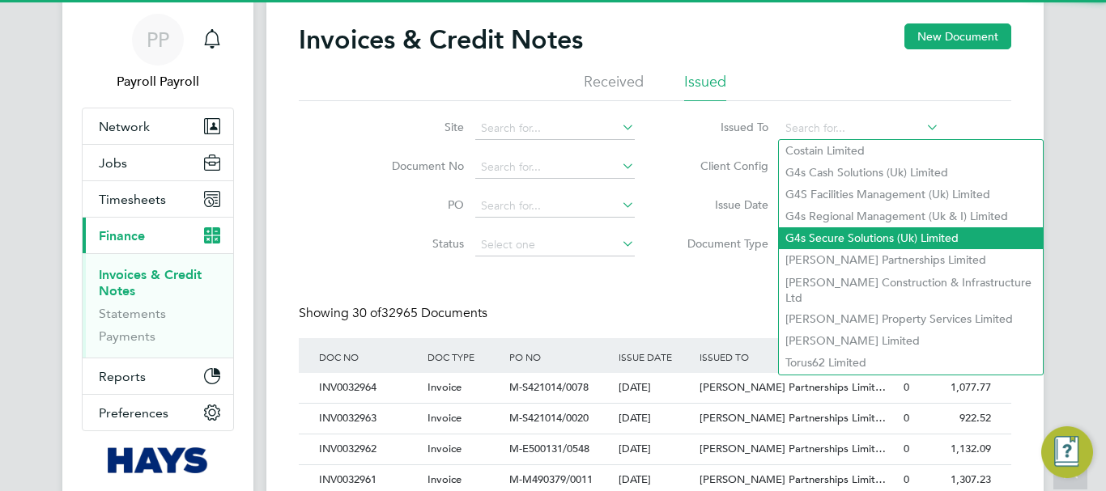
scroll to position [31, 110]
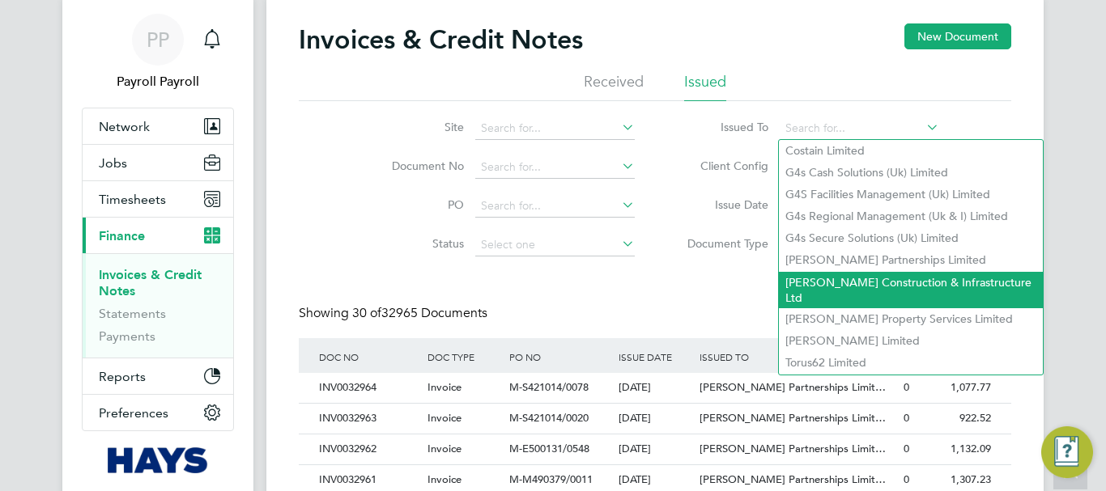
click at [830, 272] on li "Morgan Sindall Construction & Infrastructure Ltd" at bounding box center [911, 290] width 264 height 36
type input "Morgan Sindall Construction & Infrastructure Ltd"
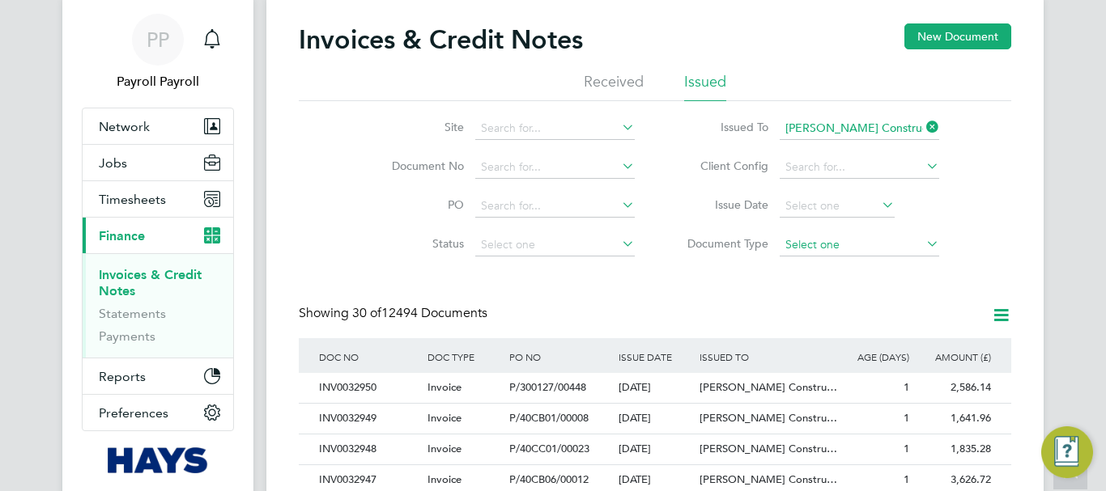
click at [806, 237] on input at bounding box center [859, 245] width 159 height 23
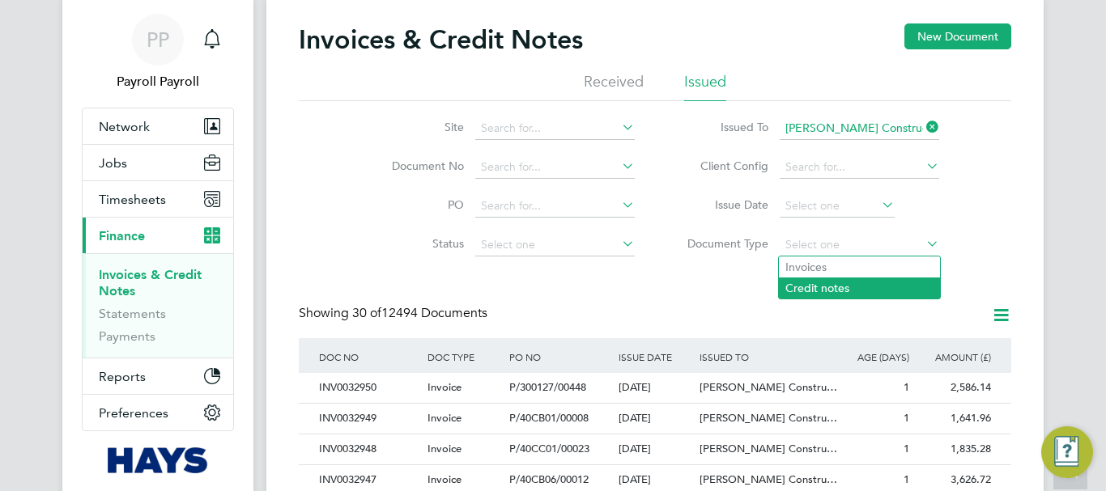
click at [804, 287] on li "Credit notes" at bounding box center [859, 288] width 161 height 21
type input "Credit notes"
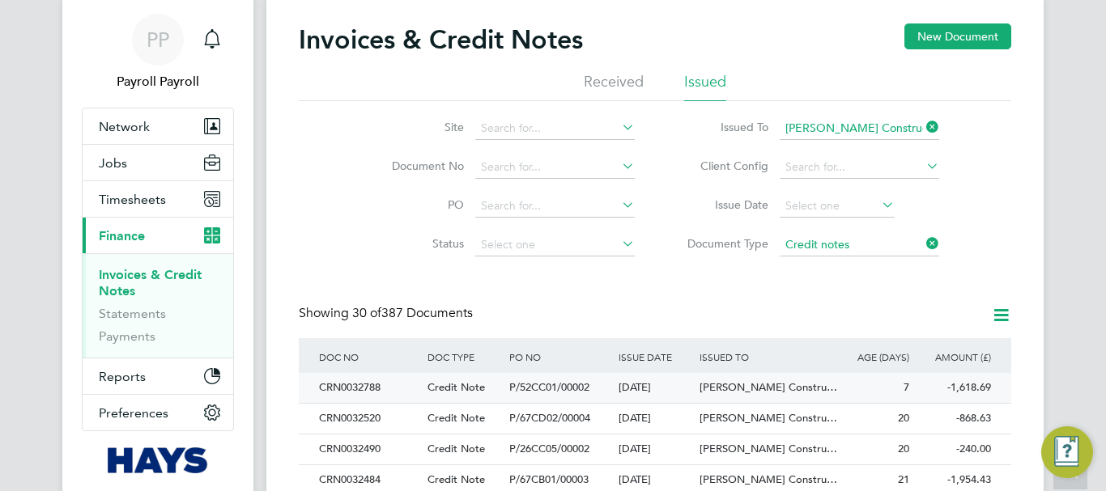
click at [366, 389] on div "CRN0032788" at bounding box center [369, 388] width 108 height 30
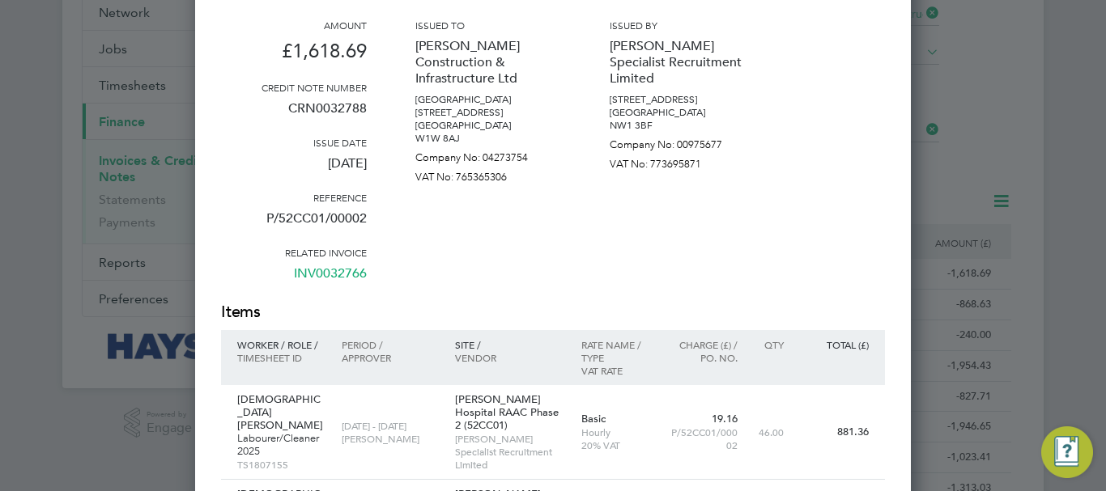
scroll to position [81, 0]
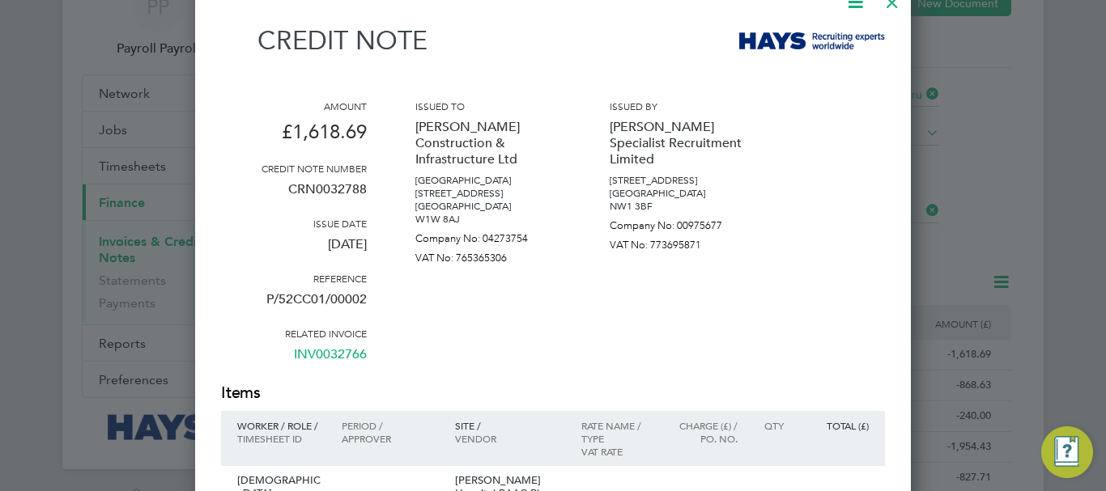
click at [332, 189] on p "CRN0032788" at bounding box center [294, 196] width 146 height 42
copy p "CRN0032788"
click at [319, 250] on p "28 Aug 2025" at bounding box center [294, 251] width 146 height 42
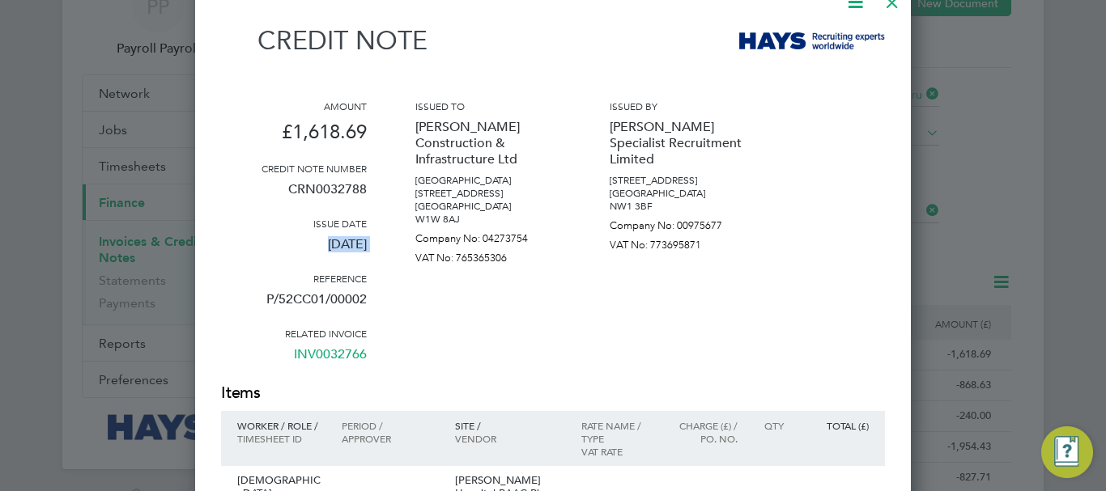
click at [319, 250] on p "28 Aug 2025" at bounding box center [294, 251] width 146 height 42
copy div "28 Aug 2025"
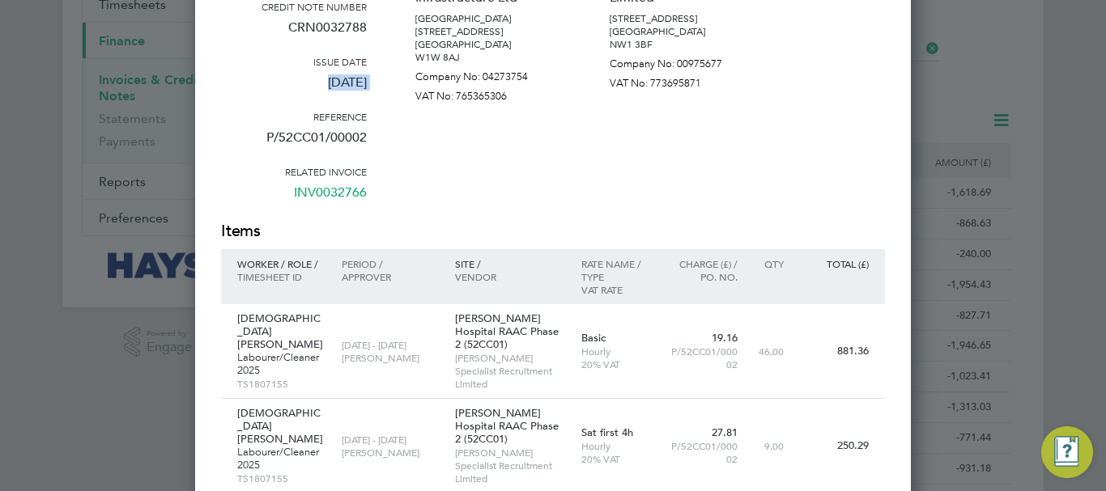
scroll to position [405, 0]
